Goal: Find specific page/section: Find specific page/section

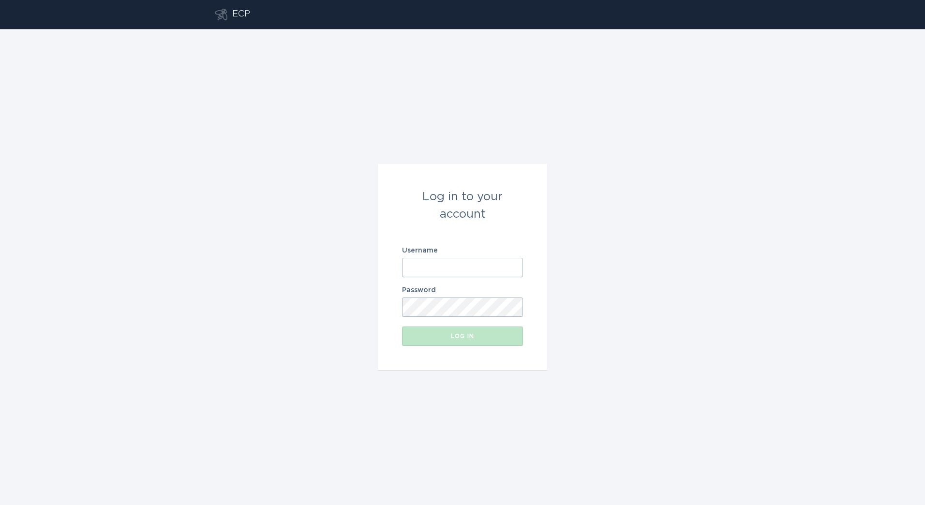
drag, startPoint x: 395, startPoint y: 312, endPoint x: 407, endPoint y: 297, distance: 19.0
click at [395, 312] on form "Log in to your account Username Password Log in" at bounding box center [462, 267] width 169 height 206
click at [439, 271] on input "Username" at bounding box center [462, 267] width 121 height 19
type input "[PERSON_NAME][EMAIL_ADDRESS][DOMAIN_NAME]"
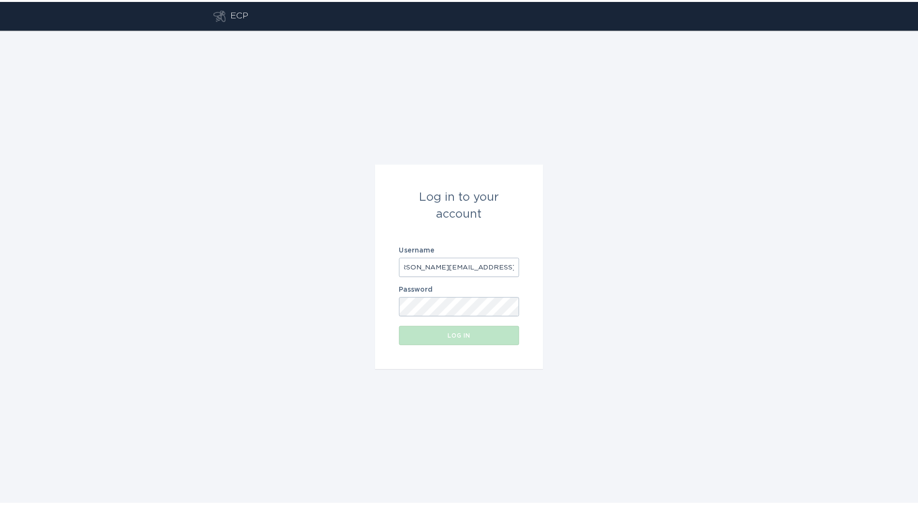
scroll to position [0, 0]
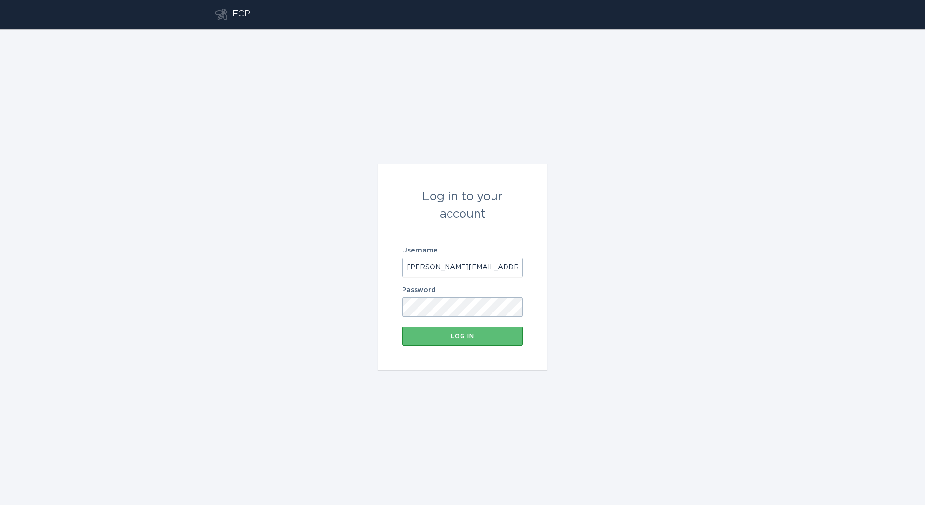
click at [402, 327] on button "Log in" at bounding box center [462, 336] width 121 height 19
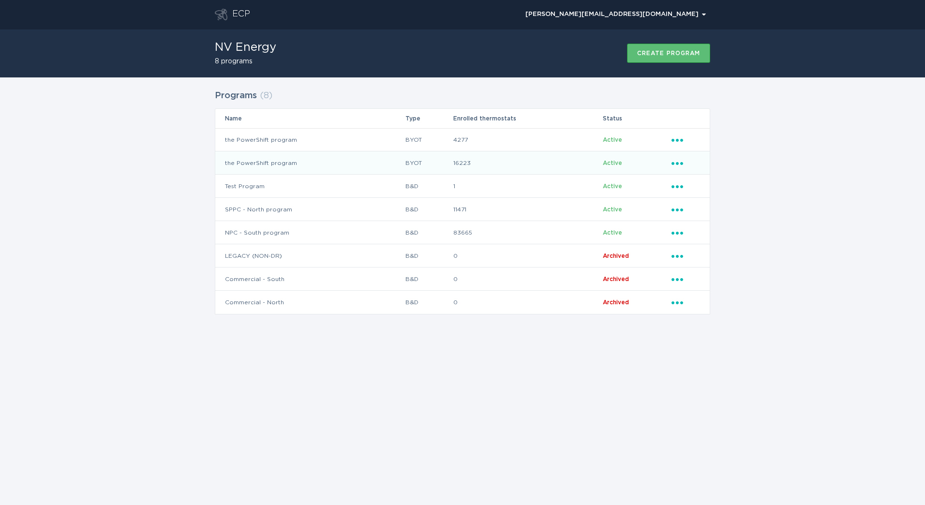
click at [413, 155] on td "BYOT" at bounding box center [429, 162] width 48 height 23
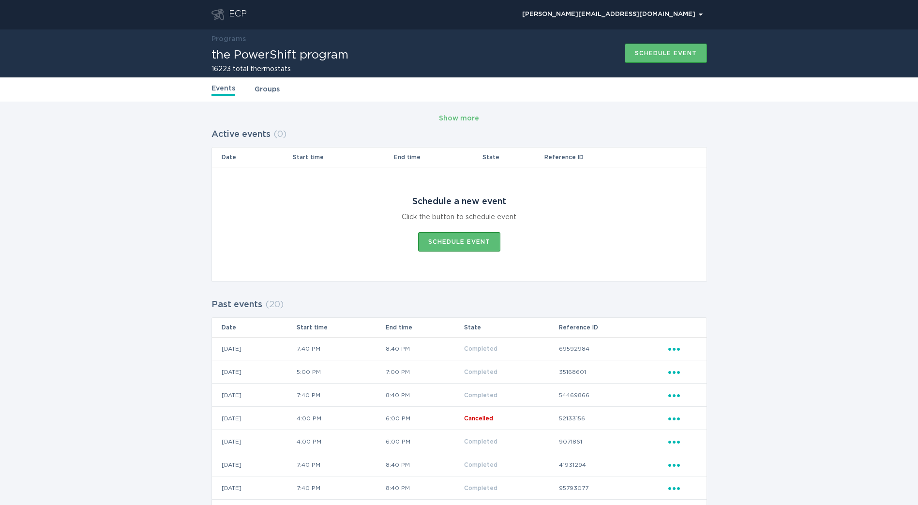
click at [267, 87] on link "Groups" at bounding box center [267, 89] width 25 height 11
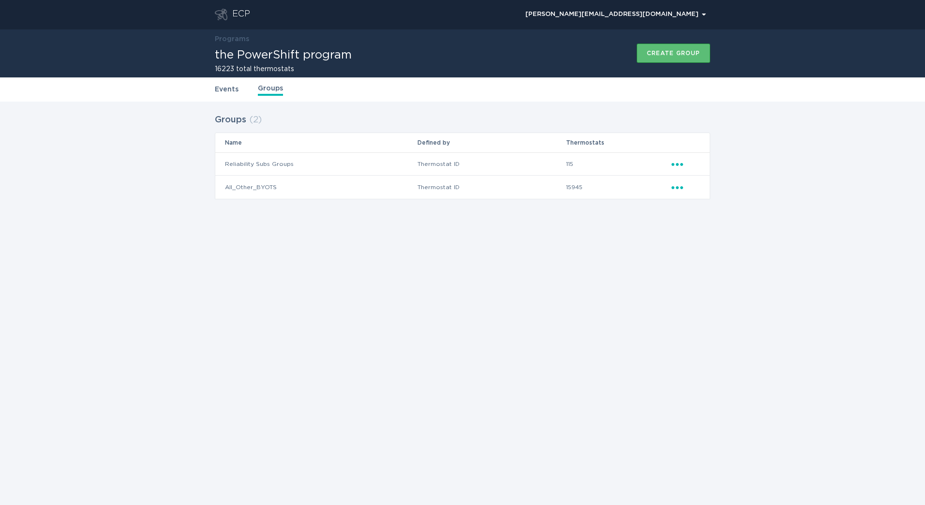
click at [248, 15] on div "ECP" at bounding box center [241, 15] width 18 height 12
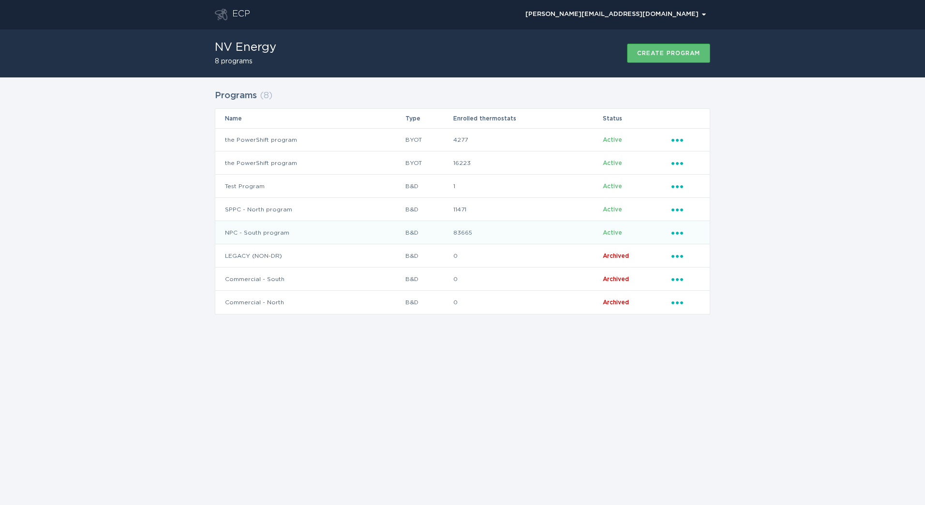
click at [505, 230] on td "83665" at bounding box center [528, 232] width 150 height 23
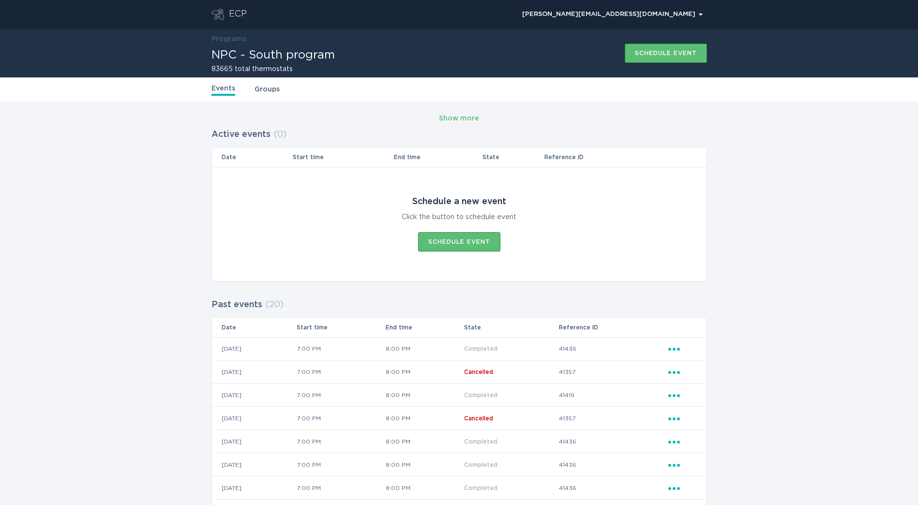
click at [267, 88] on link "Groups" at bounding box center [267, 89] width 25 height 11
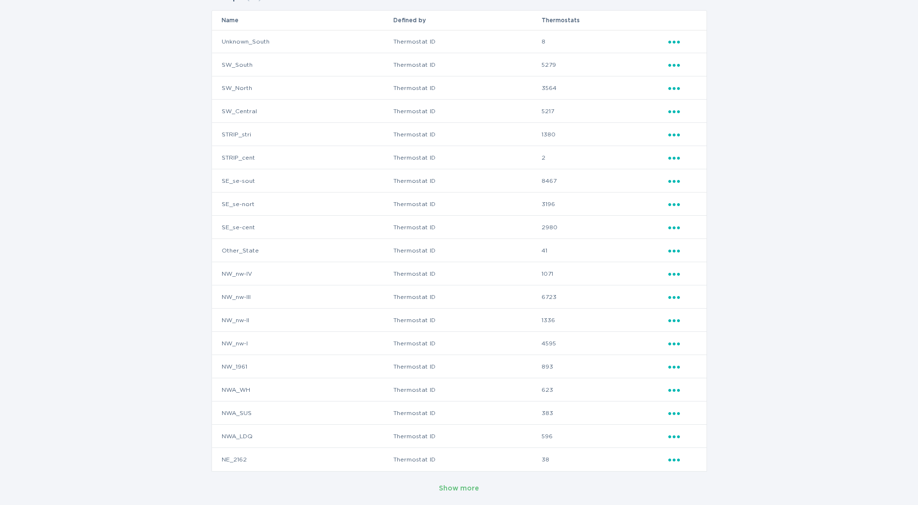
scroll to position [123, 0]
click at [463, 485] on div "Show more" at bounding box center [459, 488] width 40 height 11
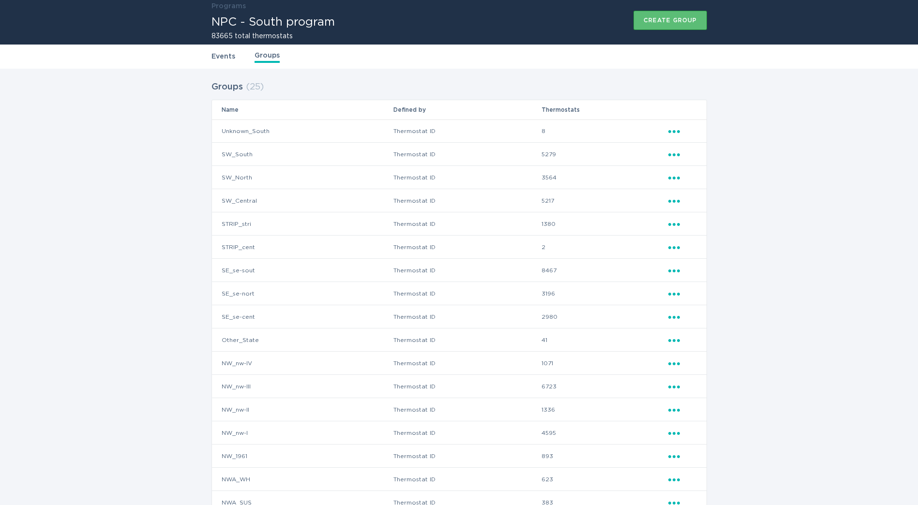
scroll to position [11, 0]
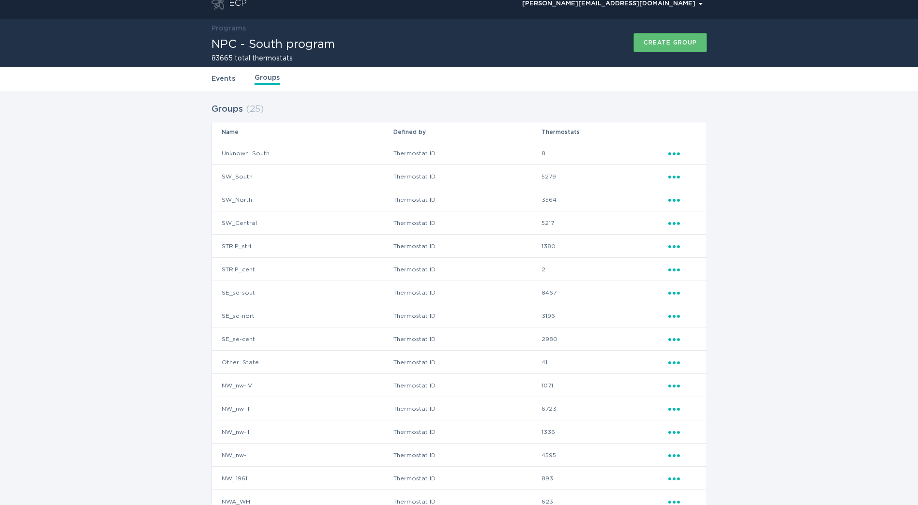
click at [315, 278] on td "STRIP_cent" at bounding box center [302, 269] width 181 height 23
